Goal: Task Accomplishment & Management: Complete application form

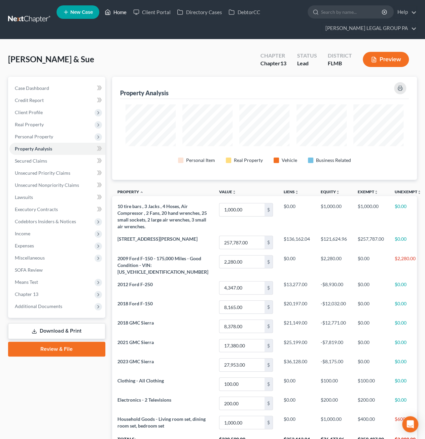
click at [120, 15] on link "Home" at bounding box center [115, 12] width 29 height 12
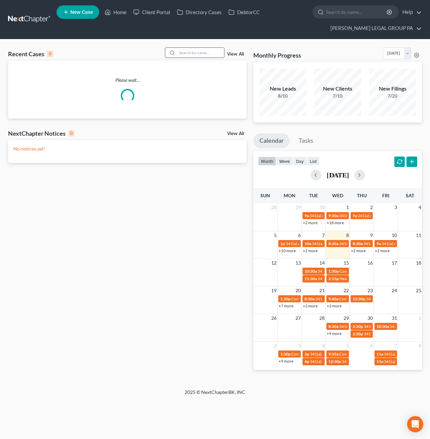
click at [193, 49] on input "search" at bounding box center [200, 53] width 47 height 10
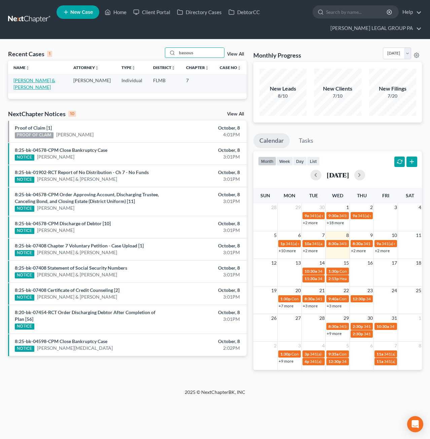
type input "bassous"
click at [49, 81] on link "[PERSON_NAME] & [PERSON_NAME]" at bounding box center [34, 83] width 42 height 12
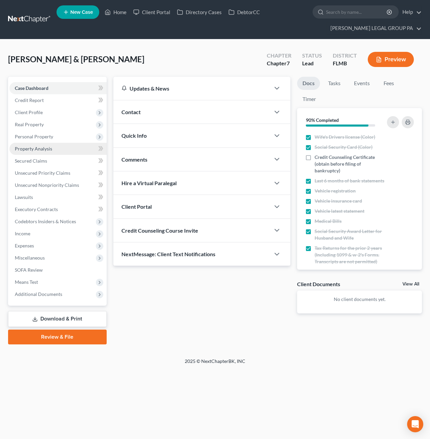
click at [42, 147] on span "Property Analysis" at bounding box center [33, 149] width 37 height 6
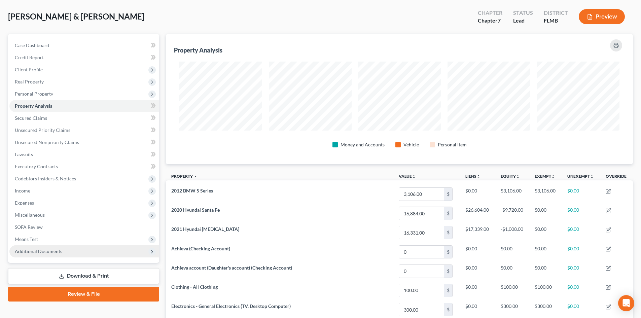
scroll to position [67, 0]
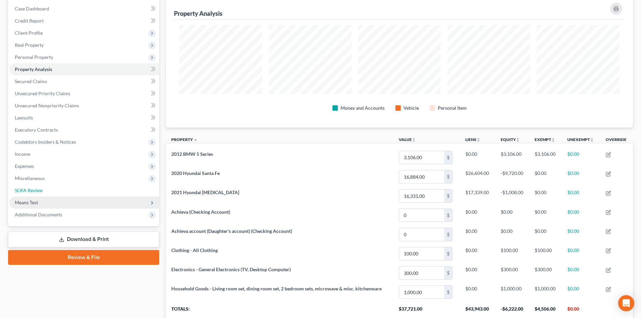
drag, startPoint x: 32, startPoint y: 189, endPoint x: 40, endPoint y: 199, distance: 12.4
click at [32, 189] on span "SOFA Review" at bounding box center [29, 190] width 28 height 6
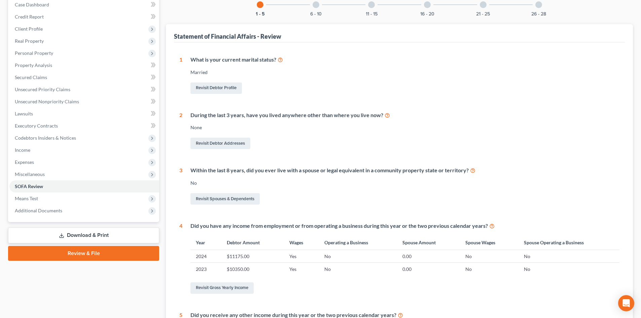
scroll to position [34, 0]
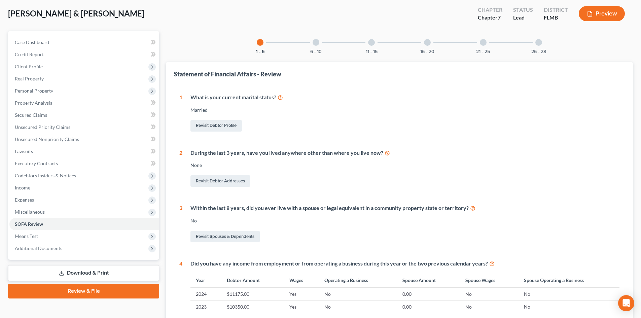
click at [316, 45] on div at bounding box center [316, 42] width 7 height 7
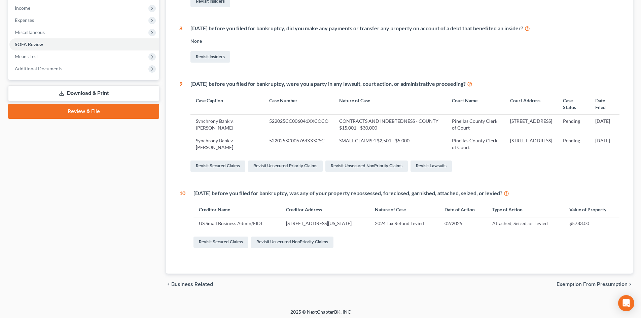
scroll to position [216, 0]
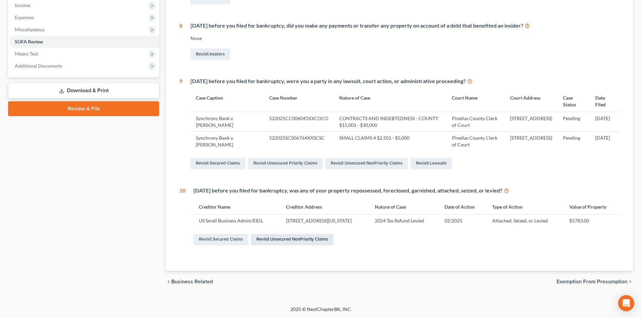
click at [299, 242] on link "Revisit Unsecured NonPriority Claims" at bounding box center [292, 239] width 82 height 11
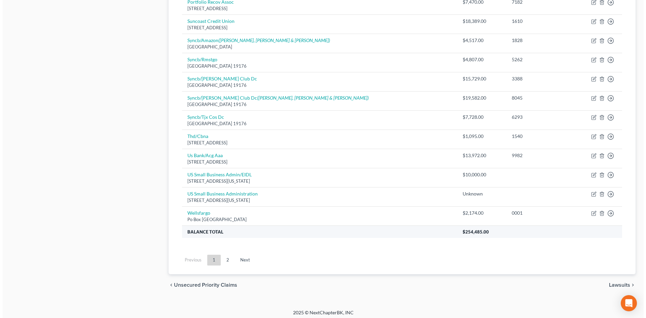
scroll to position [459, 0]
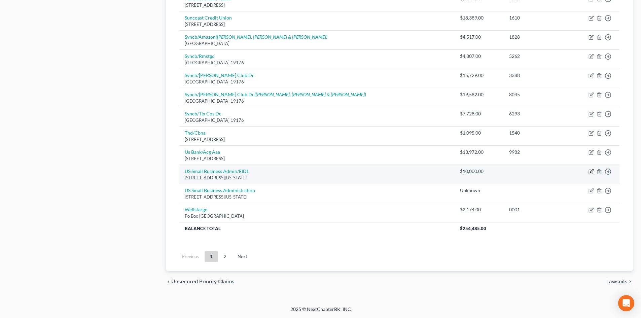
click at [425, 171] on icon "button" at bounding box center [591, 170] width 3 height 3
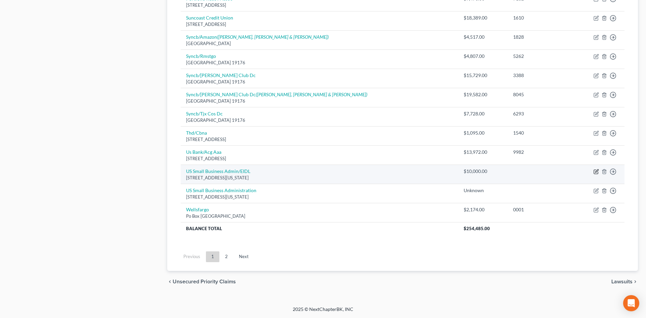
select select "8"
select select "14"
select select "0"
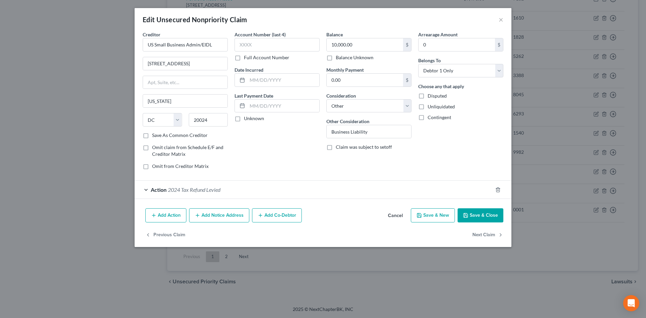
click at [198, 187] on span "2024 Tax Refund Levied" at bounding box center [194, 189] width 52 height 6
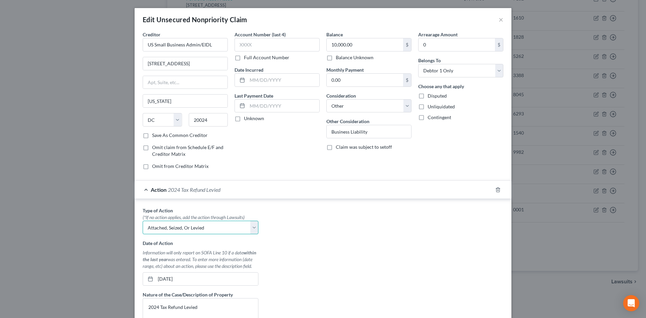
drag, startPoint x: 191, startPoint y: 227, endPoint x: 194, endPoint y: 234, distance: 7.1
click at [191, 227] on select "Select Repossession Garnishment Foreclosure Personal Injury Attached, Seized, O…" at bounding box center [201, 227] width 116 height 13
select select "1"
click at [143, 221] on select "Select Repossession Garnishment Foreclosure Personal Injury Attached, Seized, O…" at bounding box center [201, 227] width 116 height 13
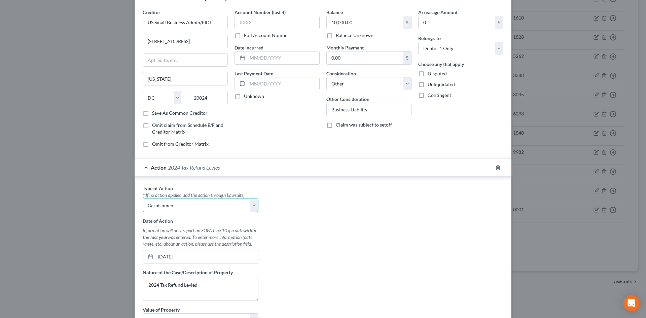
scroll to position [34, 0]
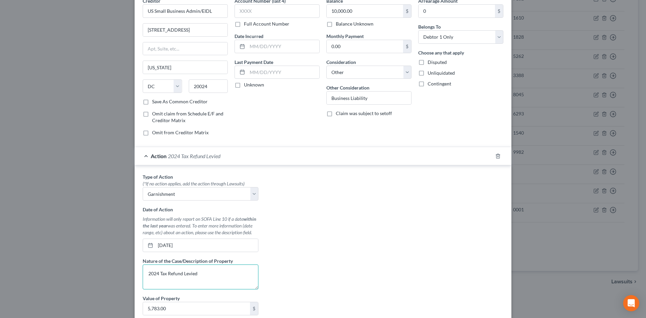
click at [224, 274] on textarea "2024 Tax Refund Levied" at bounding box center [201, 276] width 116 height 25
drag, startPoint x: 219, startPoint y: 277, endPoint x: 277, endPoint y: 289, distance: 59.1
click at [105, 272] on div "Edit Unsecured Nonpriority Claim × Creditor * US Small Business Admin/EIDL [STR…" at bounding box center [323, 159] width 646 height 318
type textarea "I"
type textarea "Debtor and Codebtors Income"
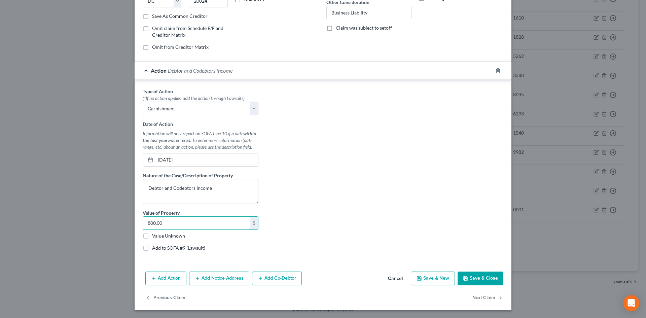
scroll to position [119, 0]
type input "800.00"
click at [399, 278] on button "Cancel" at bounding box center [396, 278] width 26 height 13
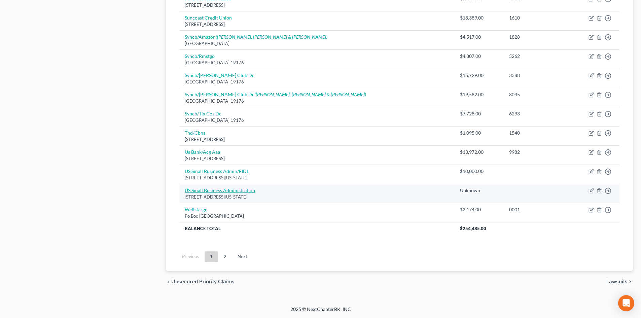
click at [221, 190] on link "US Small Business Administration" at bounding box center [220, 190] width 70 height 6
select select "8"
select select "14"
select select "0"
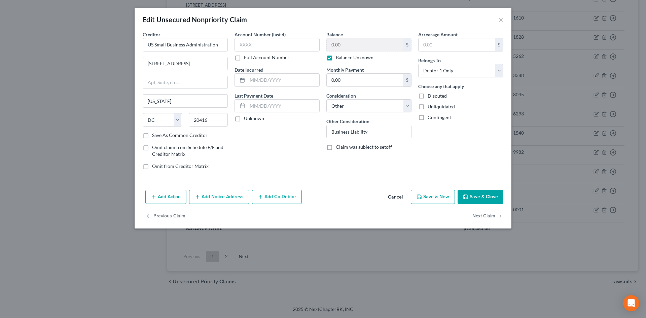
click at [425, 21] on div "Edit Unsecured Nonpriority Claim ×" at bounding box center [323, 19] width 377 height 23
click at [425, 20] on button "×" at bounding box center [501, 19] width 5 height 8
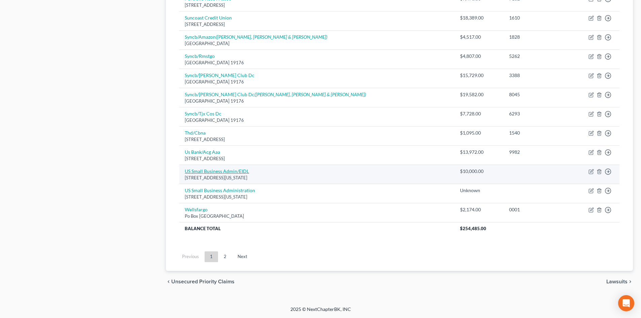
click at [211, 172] on link "US Small Business Admin/EIDL" at bounding box center [217, 171] width 64 height 6
select select "8"
select select "14"
select select "0"
select select "4"
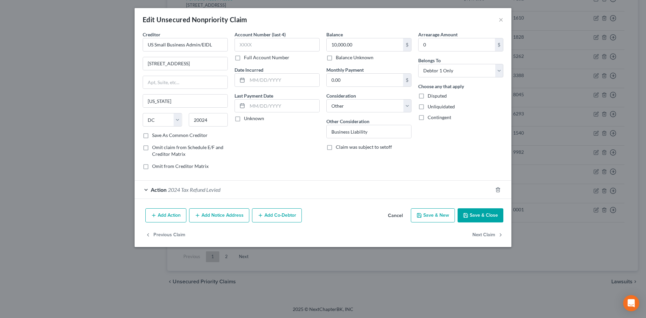
click at [183, 192] on span "2024 Tax Refund Levied" at bounding box center [194, 189] width 52 height 6
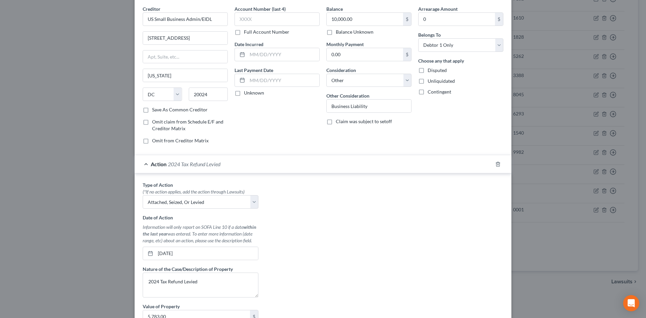
scroll to position [67, 0]
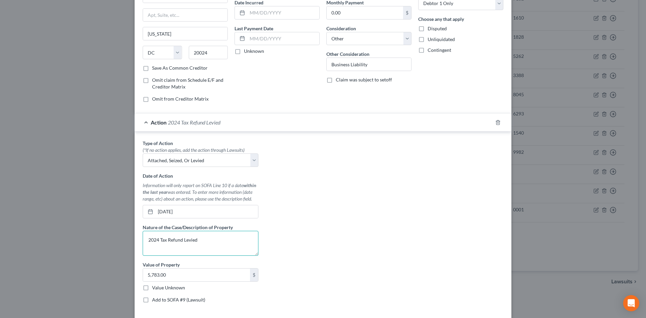
click at [227, 241] on textarea "2024 Tax Refund Levied" at bounding box center [201, 243] width 116 height 25
drag, startPoint x: 208, startPoint y: 239, endPoint x: 142, endPoint y: 237, distance: 65.6
click at [143, 237] on textarea "2024 Tax Refund Levied" at bounding box center [201, 243] width 116 height 25
click at [171, 274] on input "5,783.00" at bounding box center [196, 275] width 107 height 13
type input "170.00"
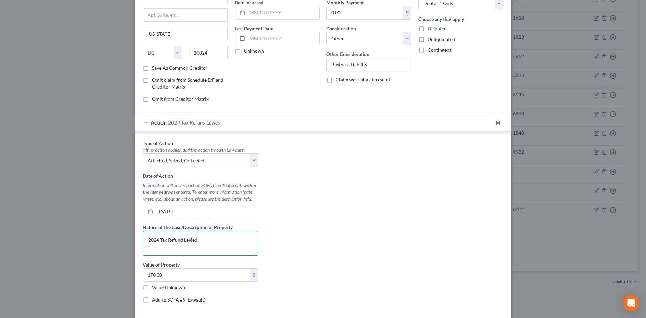
drag, startPoint x: 203, startPoint y: 243, endPoint x: 124, endPoint y: 239, distance: 78.9
click at [124, 239] on div "Edit Unsecured Nonpriority Claim × Creditor * US Small Business Admin/EIDL [STR…" at bounding box center [323, 159] width 646 height 318
type textarea "Social Security Income"
click at [195, 161] on select "Select Repossession Garnishment Foreclosure Personal Injury Attached, Seized, O…" at bounding box center [201, 159] width 116 height 13
select select "1"
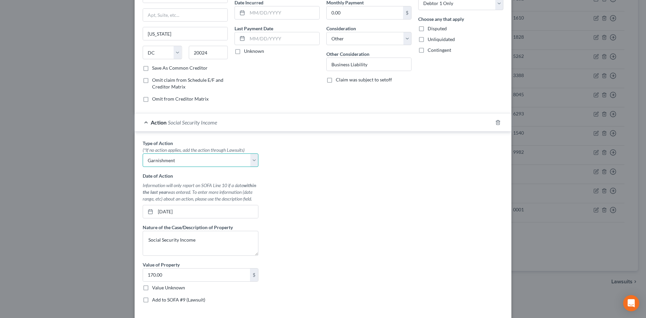
click at [143, 153] on select "Select Repossession Garnishment Foreclosure Personal Injury Attached, Seized, O…" at bounding box center [201, 159] width 116 height 13
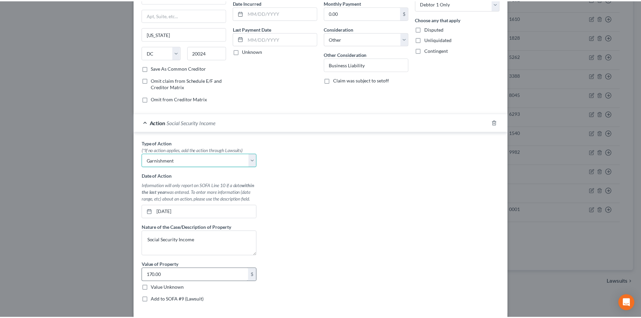
scroll to position [119, 0]
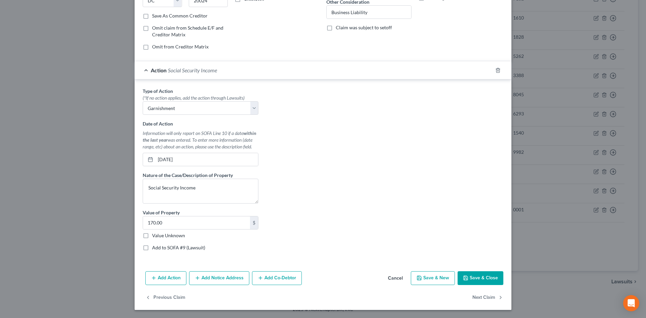
click at [425, 278] on button "Save & Close" at bounding box center [481, 278] width 46 height 14
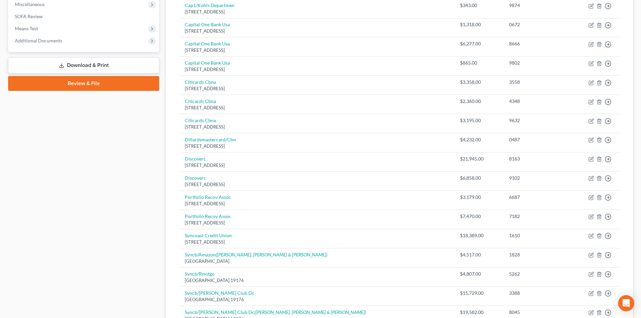
scroll to position [156, 0]
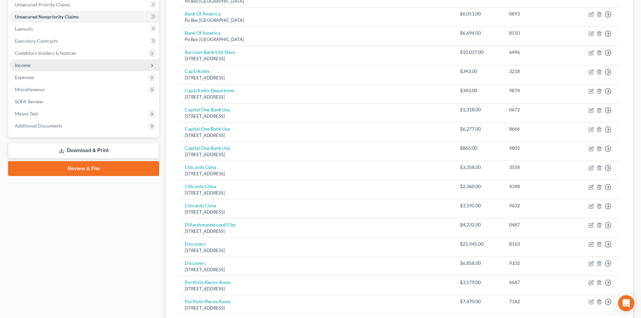
click at [30, 63] on span "Income" at bounding box center [22, 65] width 15 height 6
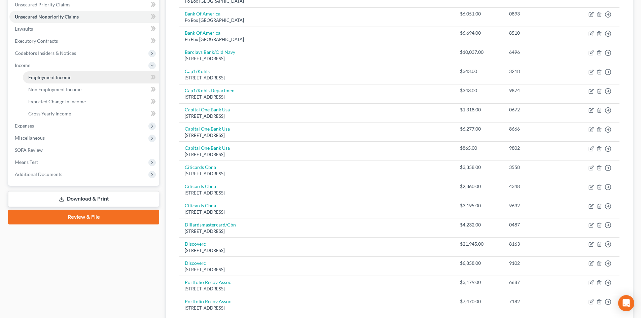
click at [56, 81] on link "Employment Income" at bounding box center [91, 77] width 136 height 12
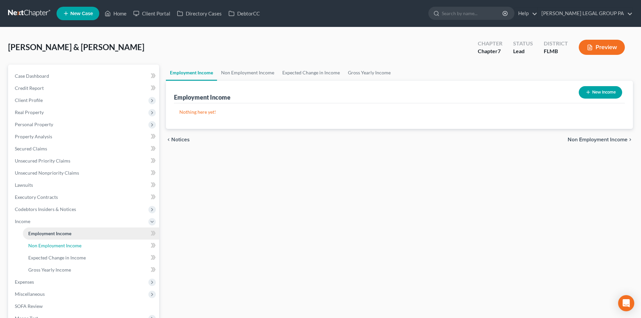
drag, startPoint x: 45, startPoint y: 247, endPoint x: 114, endPoint y: 233, distance: 69.8
click at [45, 247] on span "Non Employment Income" at bounding box center [54, 246] width 53 height 6
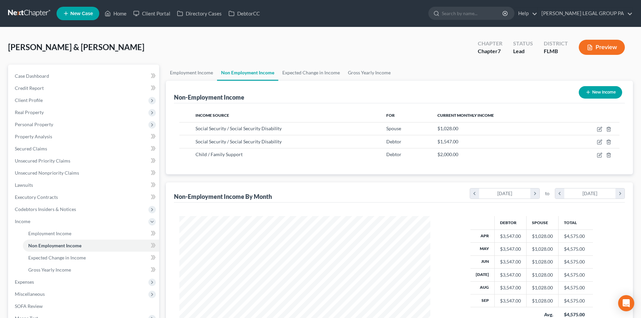
scroll to position [126, 264]
